Goal: Information Seeking & Learning: Learn about a topic

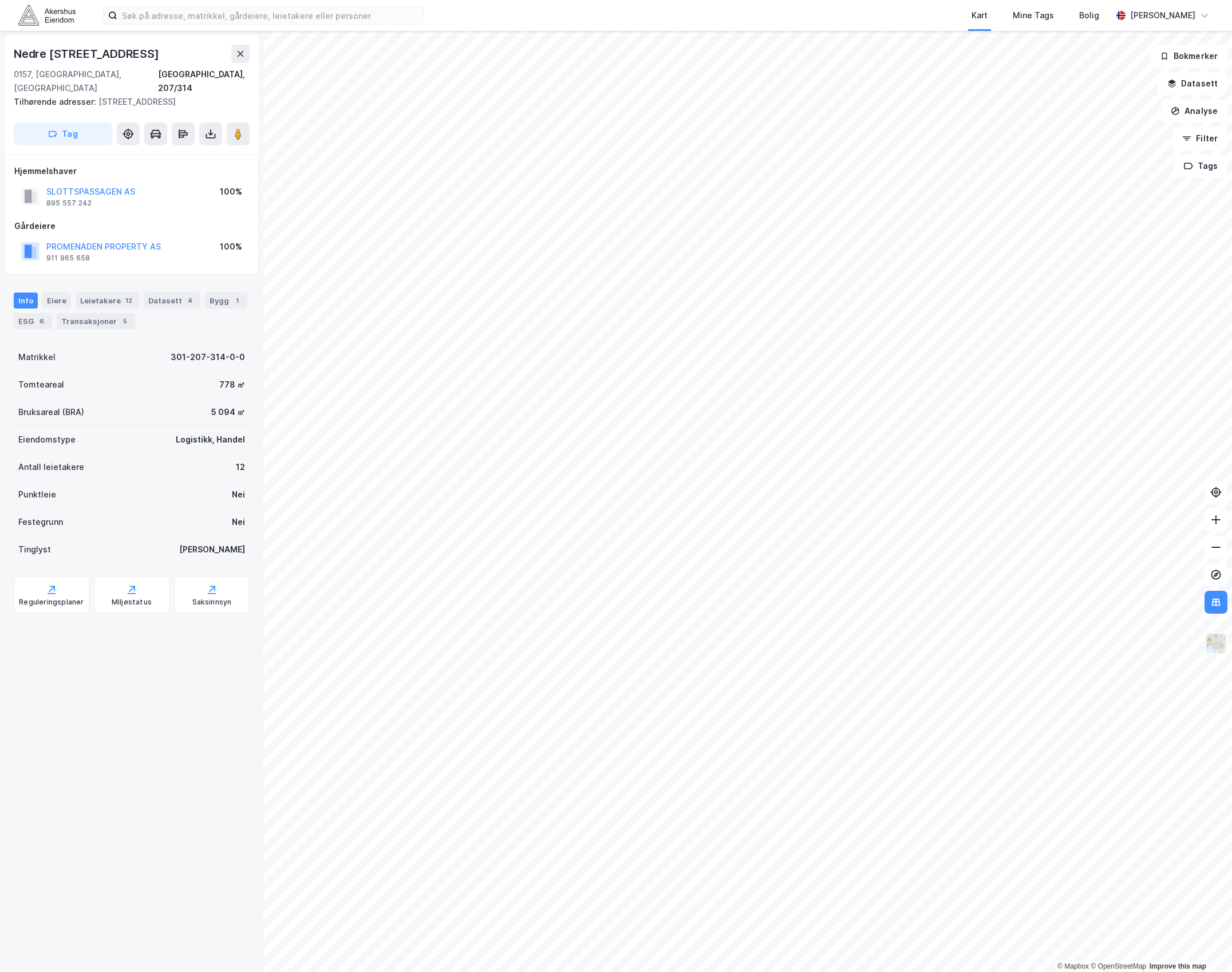
click at [1212, 643] on img at bounding box center [1216, 643] width 22 height 22
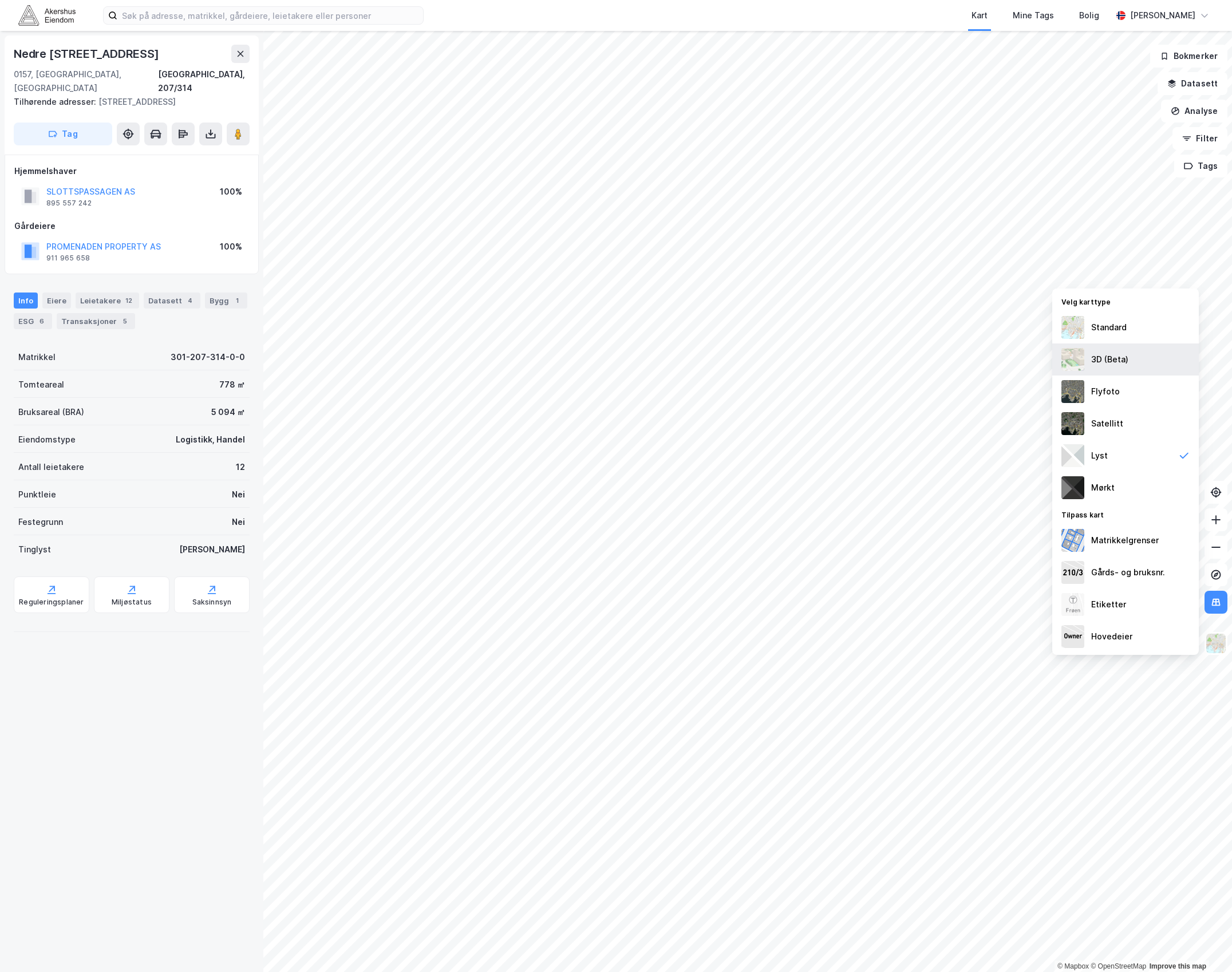
click at [1129, 360] on div "3D (Beta)" at bounding box center [1126, 359] width 147 height 32
